Goal: Find specific page/section: Find specific page/section

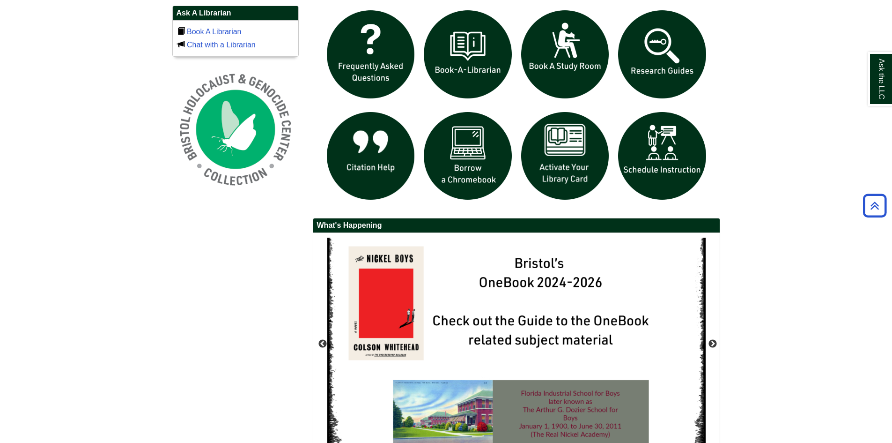
scroll to position [702, 0]
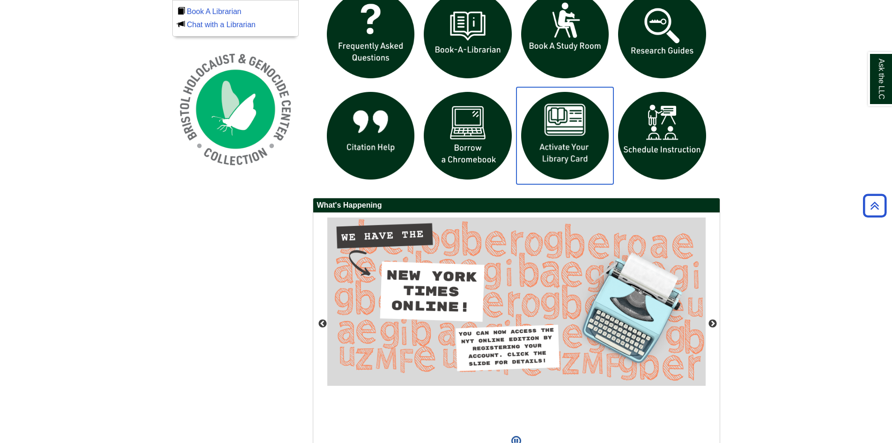
click at [565, 151] on img "slideshow" at bounding box center [565, 135] width 97 height 97
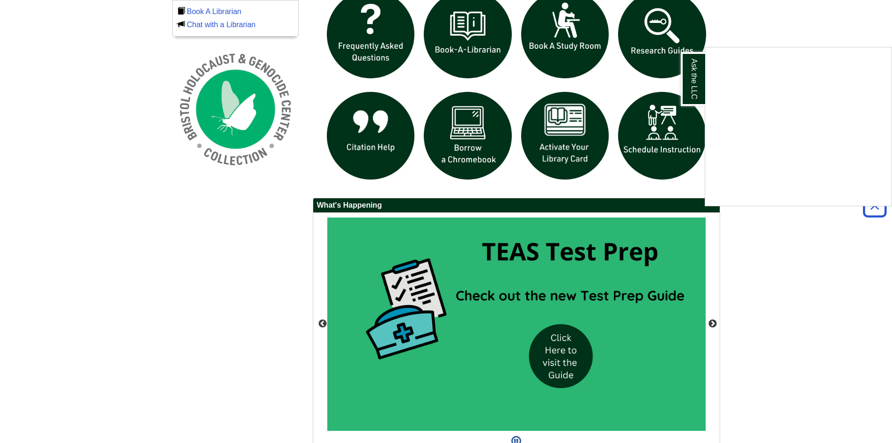
click at [462, 153] on div "Ask the LLC" at bounding box center [446, 221] width 892 height 443
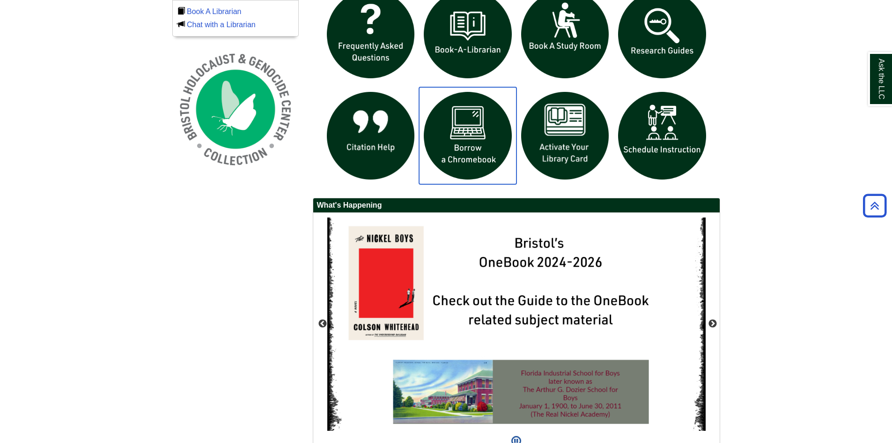
click at [462, 153] on img "slideshow" at bounding box center [467, 135] width 97 height 97
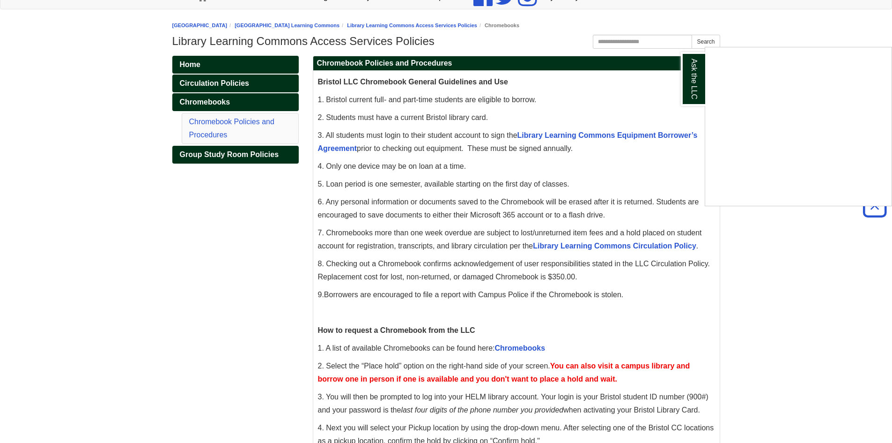
scroll to position [96, 0]
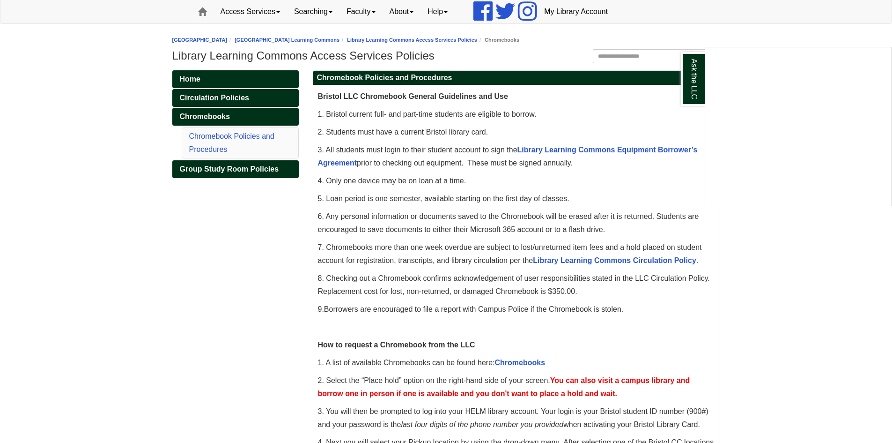
click at [647, 149] on div "Ask the LLC" at bounding box center [446, 221] width 892 height 443
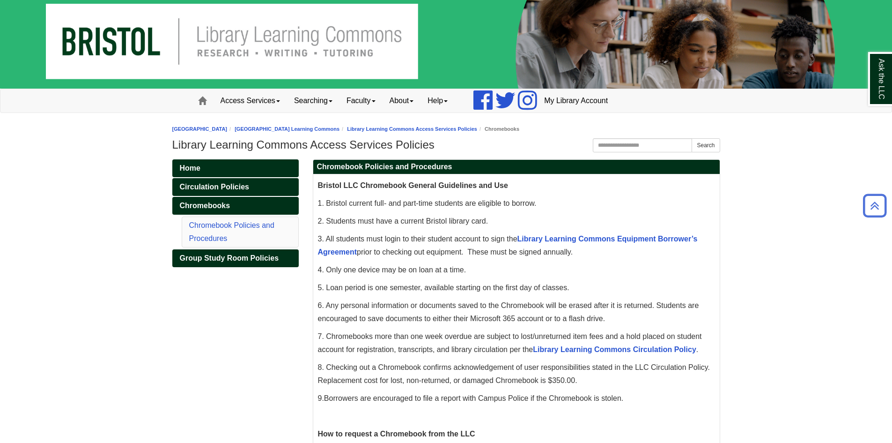
scroll to position [0, 0]
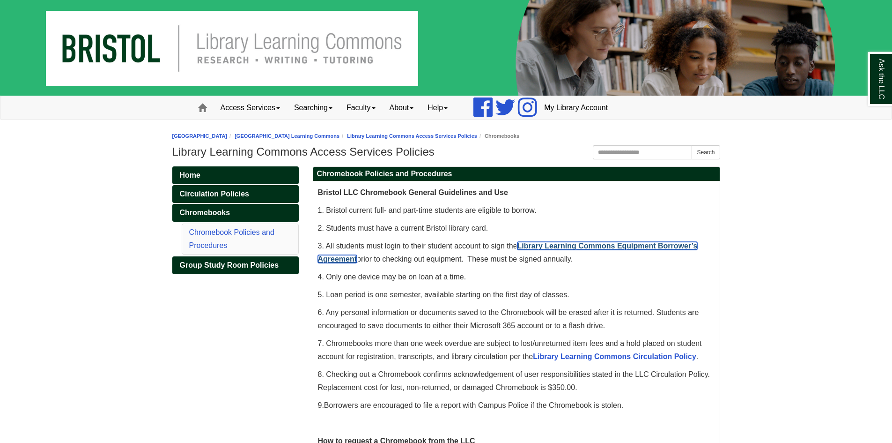
click at [613, 248] on link "Library Learning Commons Equipment Borrower’s Agreement" at bounding box center [508, 252] width 380 height 21
click at [203, 178] on link "Home" at bounding box center [235, 175] width 126 height 18
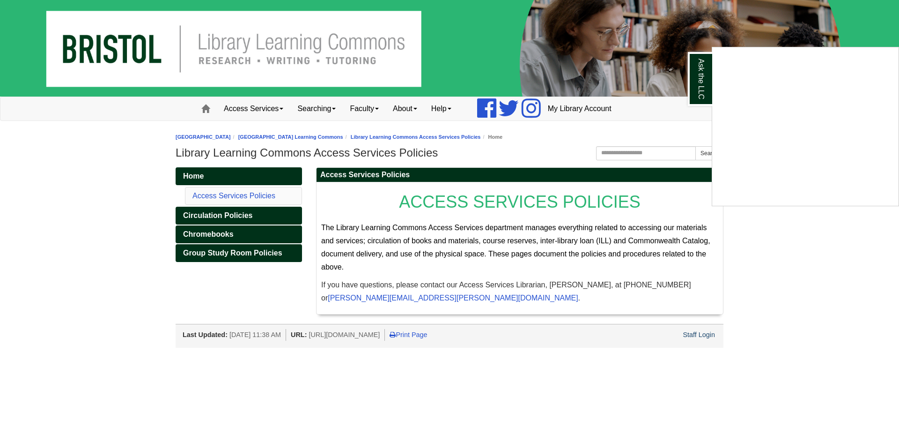
click at [207, 107] on div "Ask the LLC" at bounding box center [449, 221] width 899 height 443
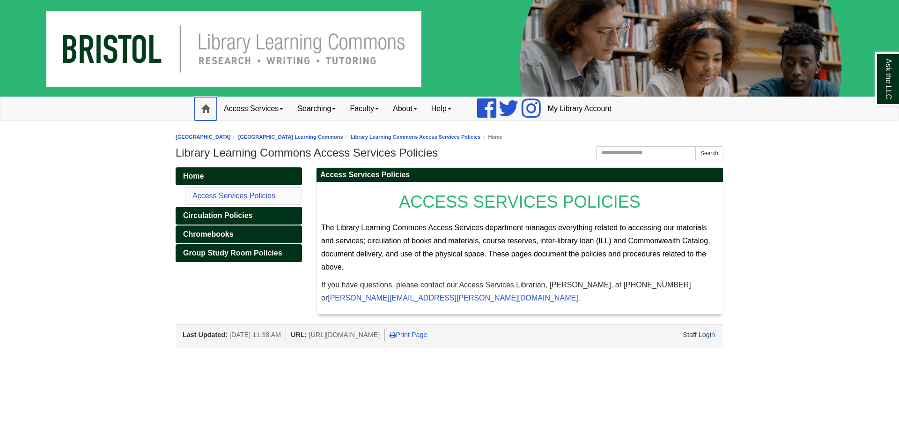
click at [207, 107] on span at bounding box center [205, 108] width 8 height 8
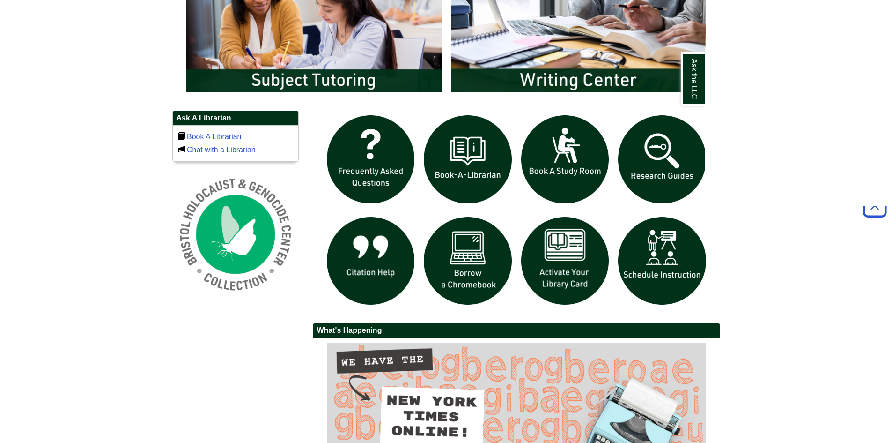
scroll to position [567, 0]
